Goal: Task Accomplishment & Management: Use online tool/utility

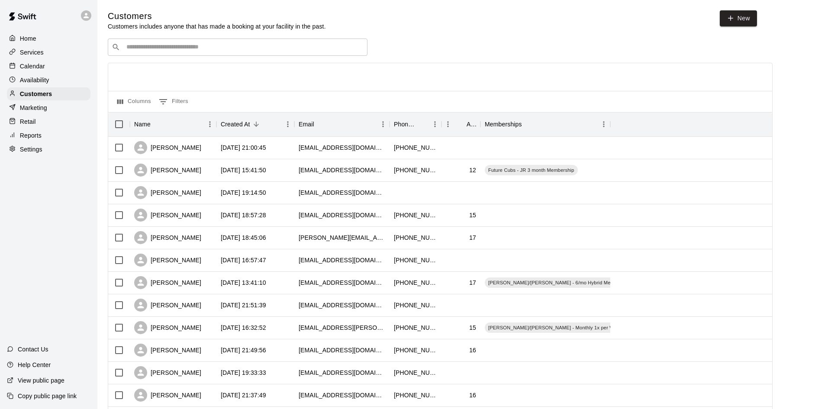
click at [161, 44] on input "Search customers by name or email" at bounding box center [244, 47] width 240 height 9
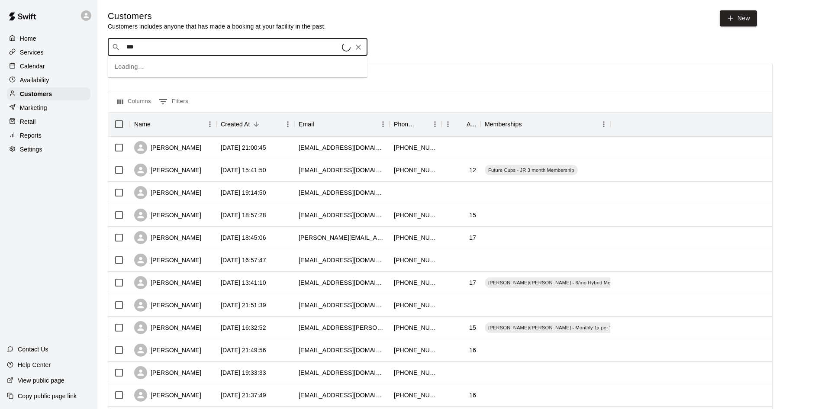
type input "****"
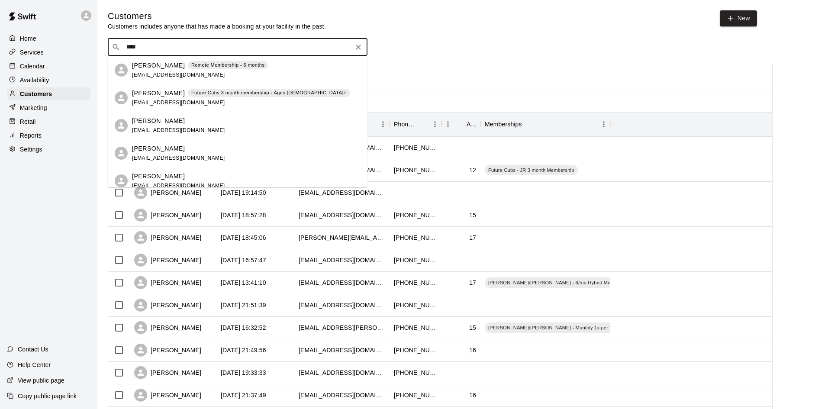
click at [170, 70] on div "[PERSON_NAME] Remote Membership - 6 months [EMAIL_ADDRESS][DOMAIN_NAME]" at bounding box center [200, 70] width 136 height 19
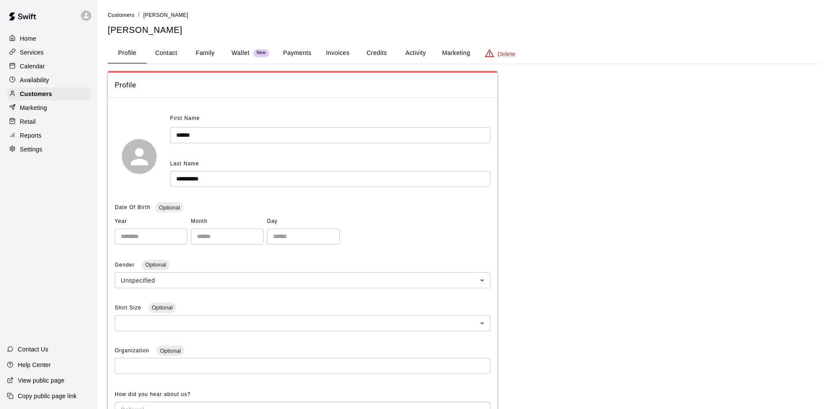
click at [417, 58] on button "Activity" at bounding box center [415, 53] width 39 height 21
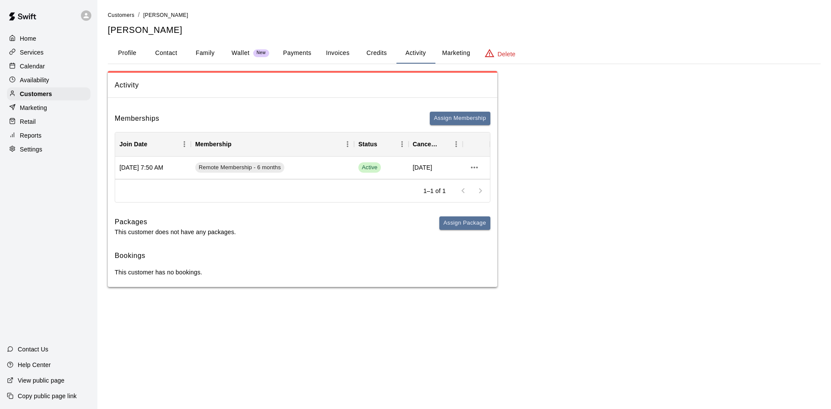
click at [378, 51] on button "Credits" at bounding box center [376, 53] width 39 height 21
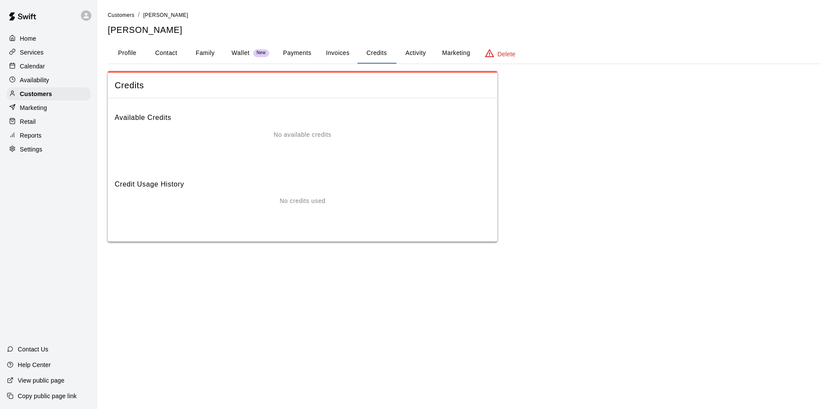
click at [299, 55] on button "Payments" at bounding box center [297, 53] width 42 height 21
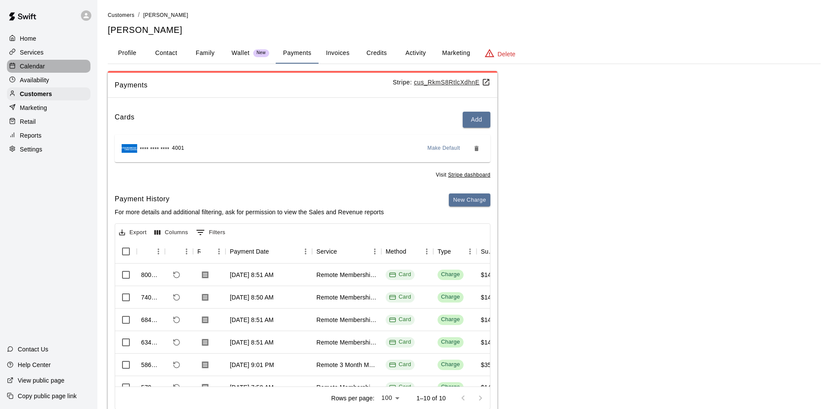
click at [35, 69] on p "Calendar" at bounding box center [32, 66] width 25 height 9
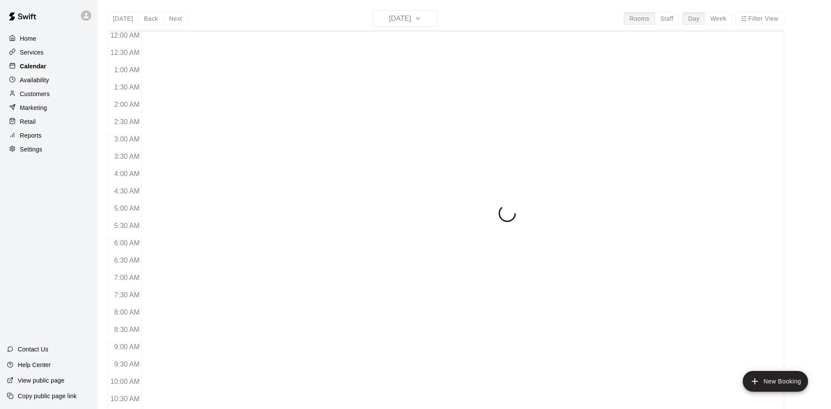
scroll to position [444, 0]
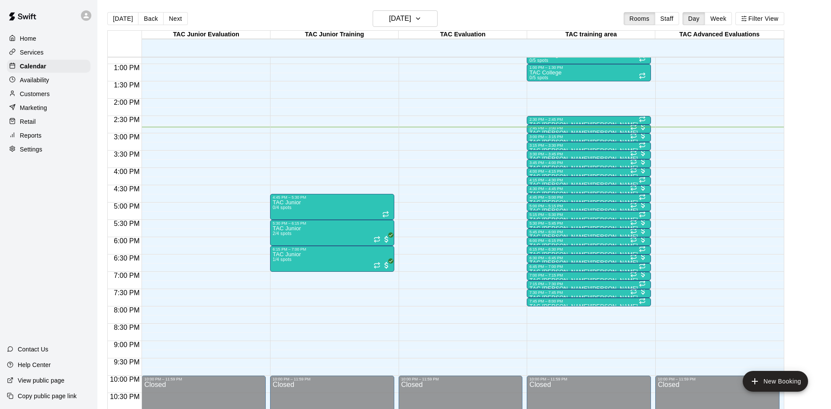
click at [64, 133] on div "Reports" at bounding box center [49, 135] width 84 height 13
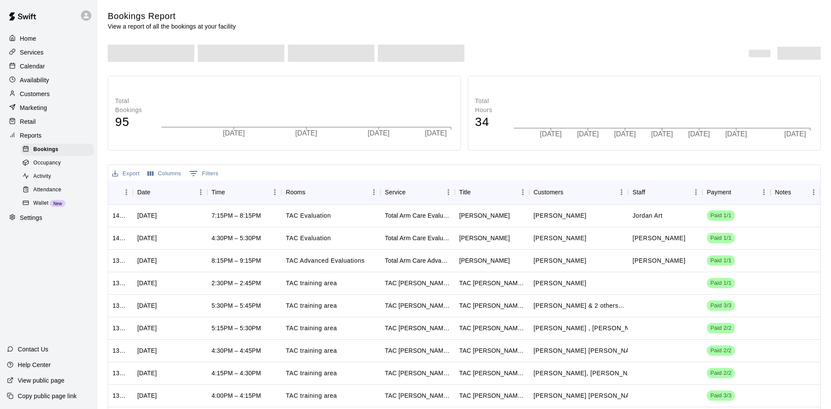
click at [67, 194] on div "Attendance" at bounding box center [57, 190] width 73 height 12
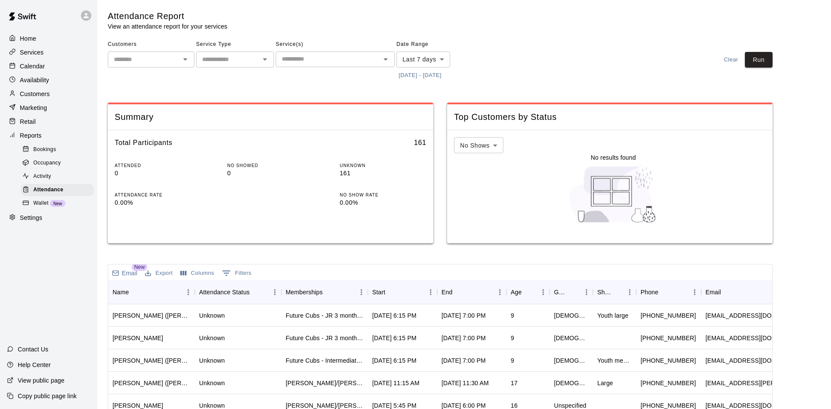
click at [427, 75] on button "[DATE] - [DATE]" at bounding box center [420, 75] width 47 height 13
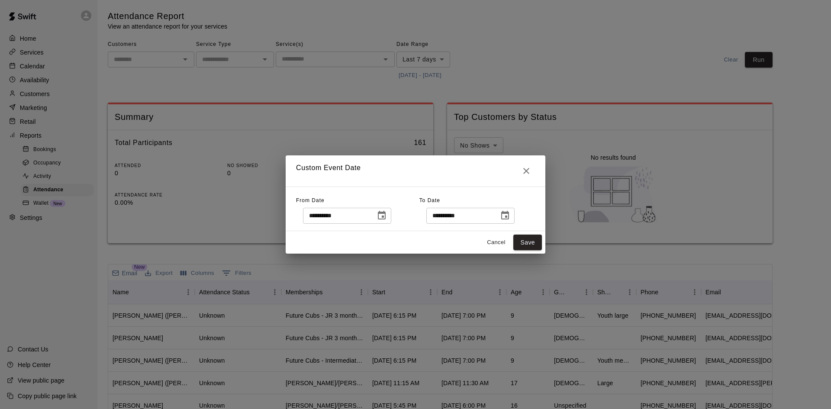
click at [387, 215] on icon "Choose date, selected date is Sep 10, 2025" at bounding box center [382, 215] width 10 height 10
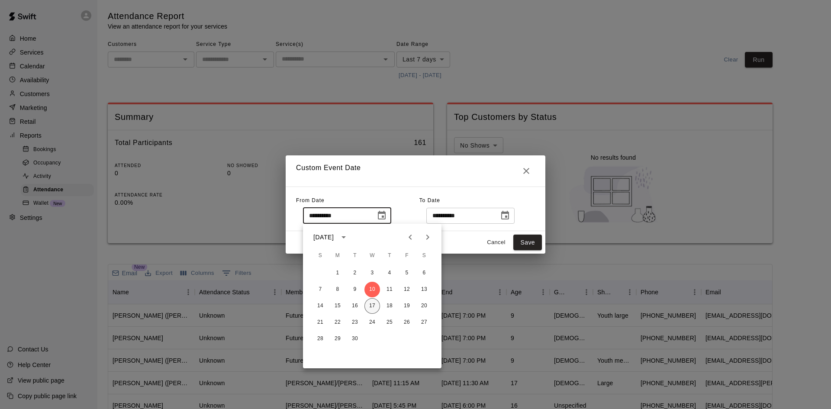
click at [372, 304] on button "17" at bounding box center [372, 306] width 16 height 16
type input "**********"
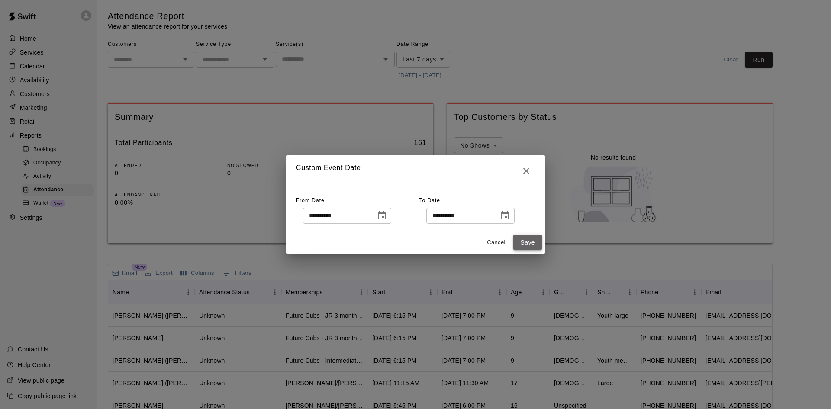
click at [532, 247] on button "Save" at bounding box center [527, 243] width 29 height 16
type input "******"
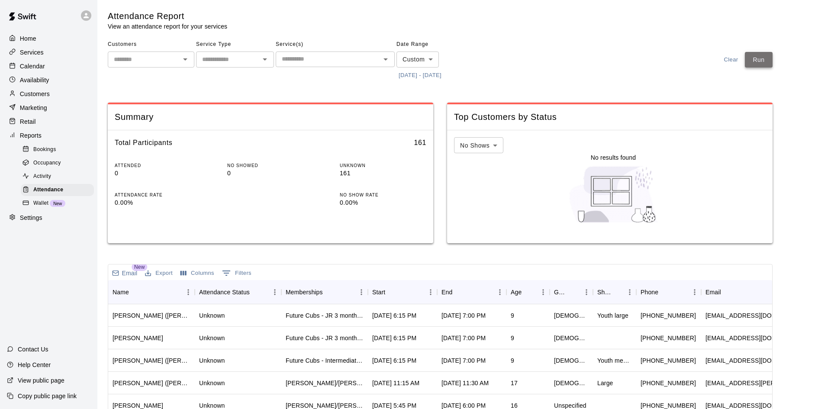
click at [766, 61] on button "Run" at bounding box center [759, 60] width 28 height 16
click at [363, 58] on input "text" at bounding box center [328, 59] width 100 height 11
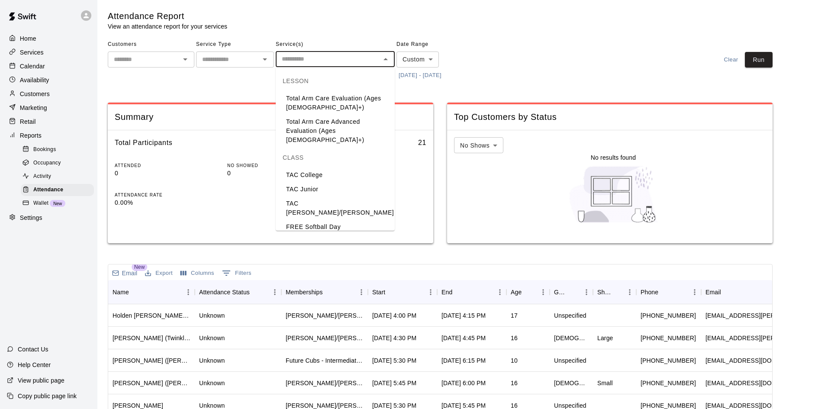
click at [313, 197] on li "TAC [PERSON_NAME]/[PERSON_NAME]" at bounding box center [335, 208] width 119 height 23
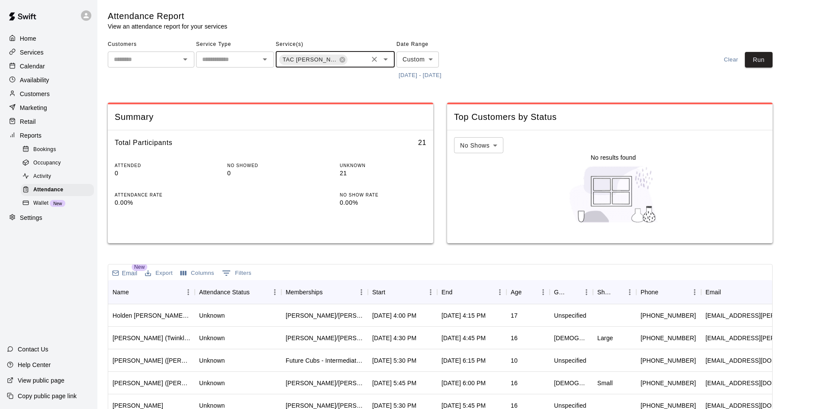
click at [386, 57] on icon "Open" at bounding box center [385, 59] width 10 height 10
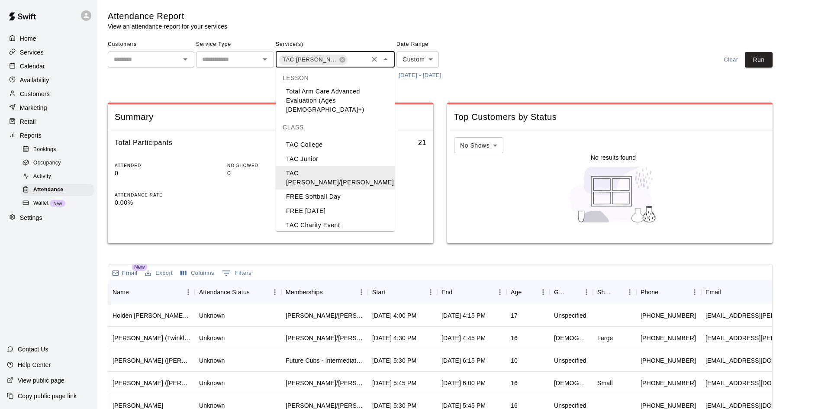
scroll to position [32, 0]
click at [319, 232] on li "TAC [PERSON_NAME]/[PERSON_NAME]" at bounding box center [335, 243] width 119 height 23
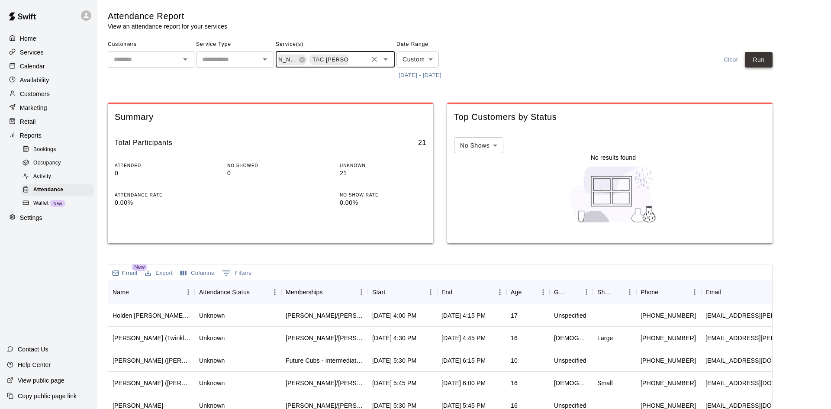
click at [754, 60] on button "Run" at bounding box center [759, 60] width 28 height 16
click at [406, 287] on div "Start" at bounding box center [398, 292] width 52 height 24
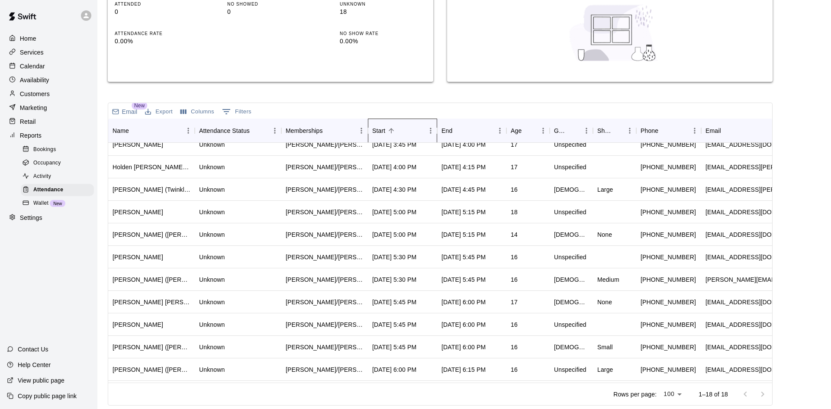
scroll to position [72, 0]
